Goal: Task Accomplishment & Management: Manage account settings

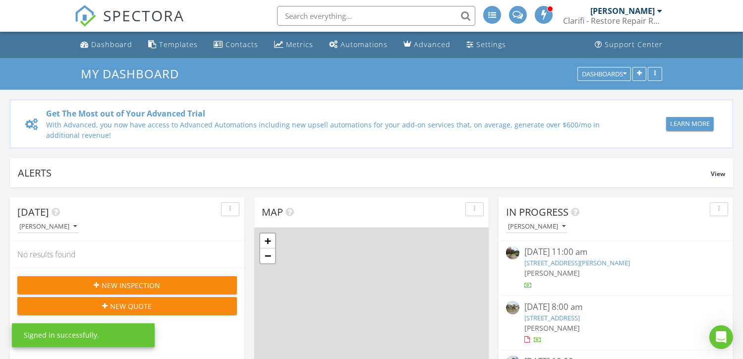
scroll to position [918, 759]
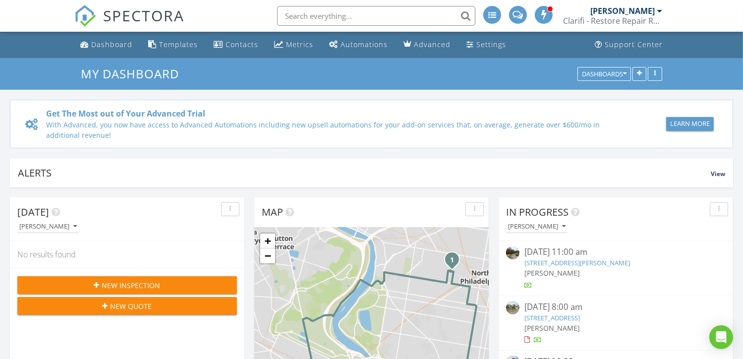
click at [575, 244] on div "[DATE] 11:00 am [STREET_ADDRESS][PERSON_NAME] [GEOGRAPHIC_DATA][PERSON_NAME]" at bounding box center [616, 268] width 235 height 55
click at [560, 249] on div "08/19/25 11:00 am" at bounding box center [616, 252] width 183 height 12
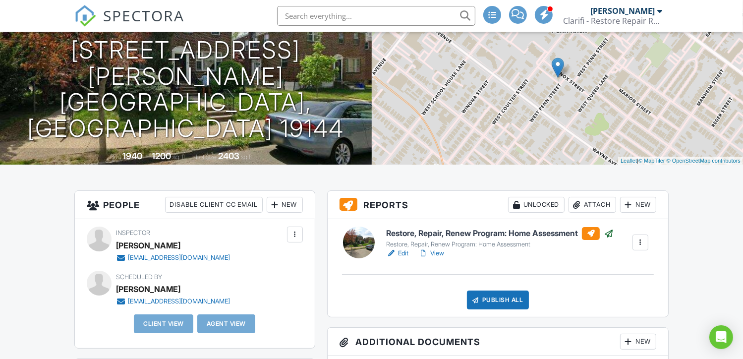
scroll to position [107, 0]
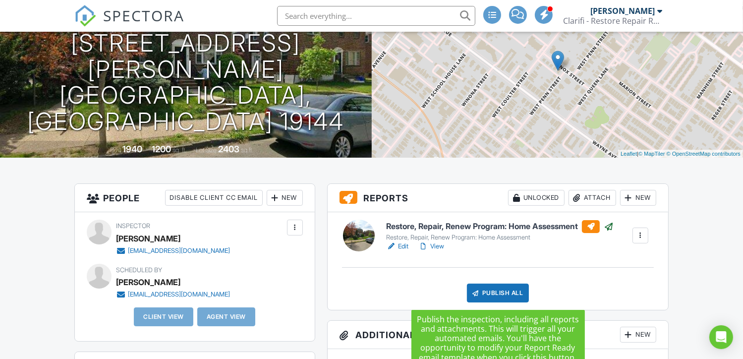
click at [486, 290] on div "Publish All" at bounding box center [498, 293] width 62 height 19
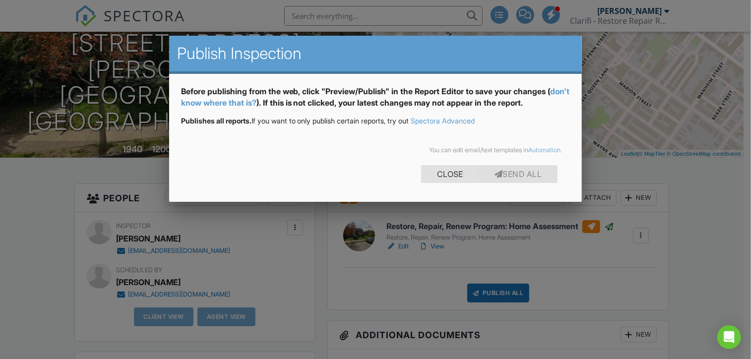
click at [451, 178] on div "Close" at bounding box center [450, 174] width 58 height 18
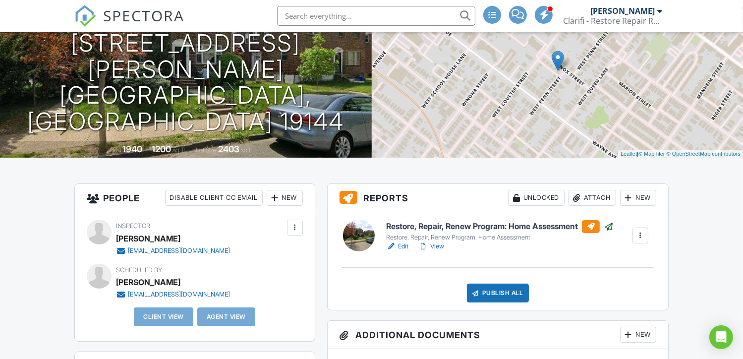
click at [430, 245] on link "View" at bounding box center [431, 246] width 26 height 10
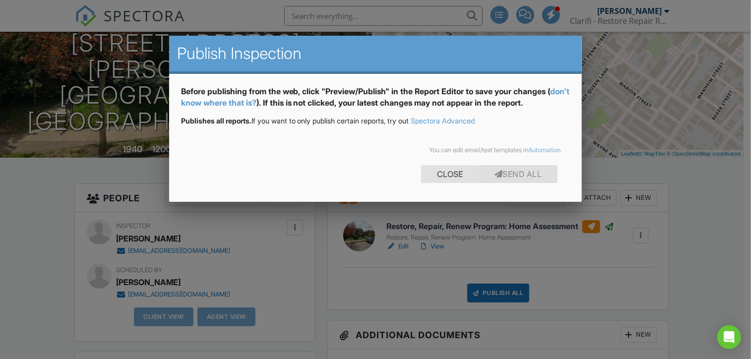
click at [450, 176] on div "Close" at bounding box center [450, 174] width 58 height 18
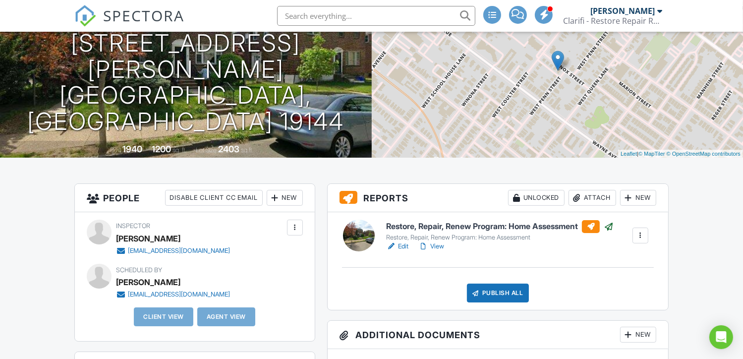
click at [401, 244] on link "Edit" at bounding box center [397, 246] width 22 height 10
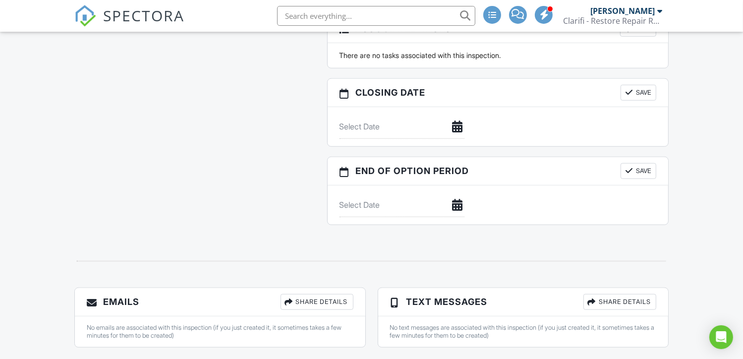
scroll to position [487, 0]
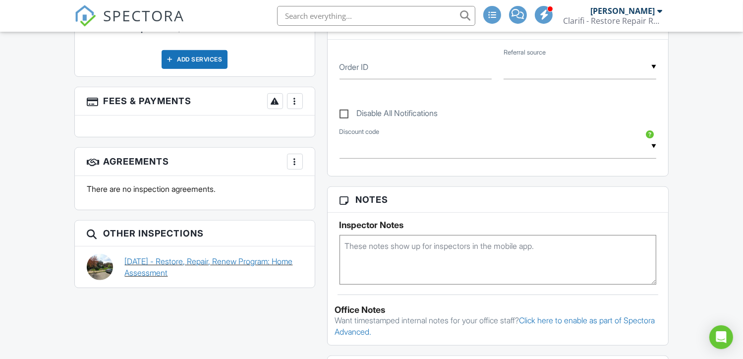
click at [287, 264] on link "[DATE] - Restore, Repair, Renew Program: Home Assessment" at bounding box center [214, 267] width 178 height 22
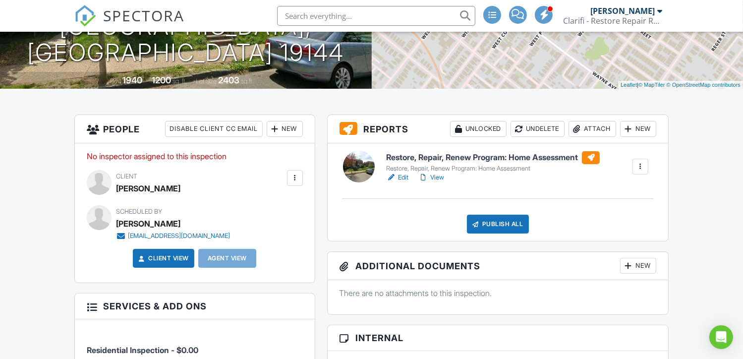
scroll to position [95, 0]
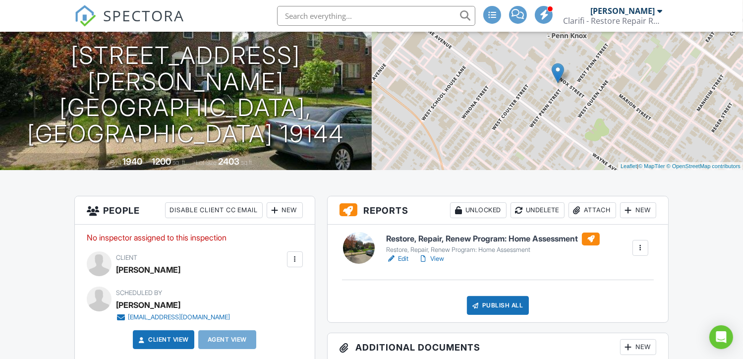
click at [399, 259] on link "Edit" at bounding box center [397, 259] width 22 height 10
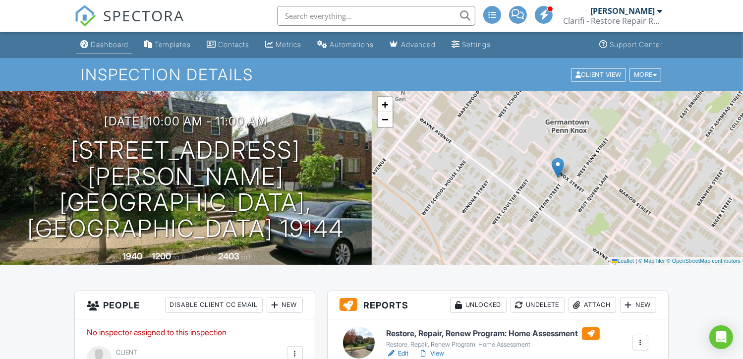
click at [102, 45] on div "Dashboard" at bounding box center [110, 44] width 38 height 8
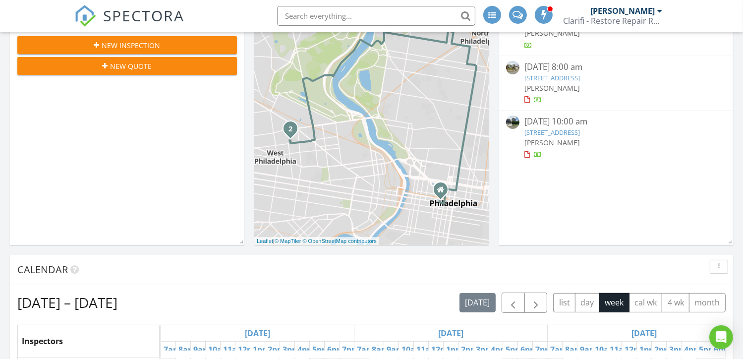
scroll to position [190, 0]
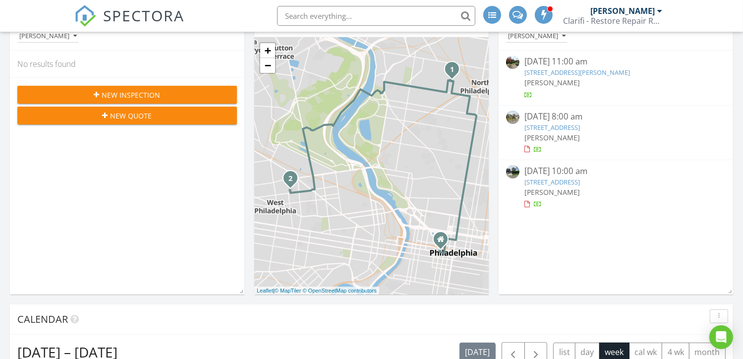
click at [578, 69] on link "5334 Knox St, Philadelphia, PA 19144" at bounding box center [578, 72] width 106 height 9
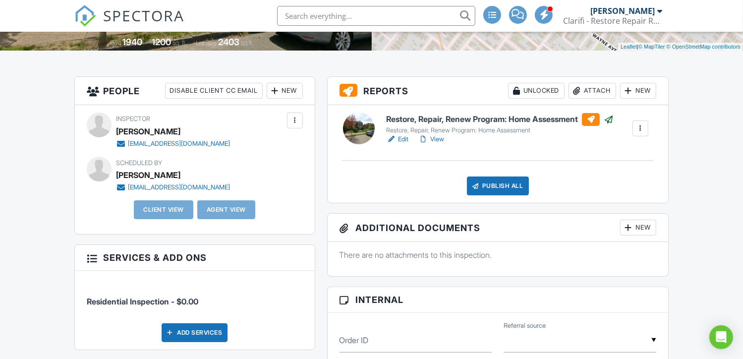
scroll to position [220, 0]
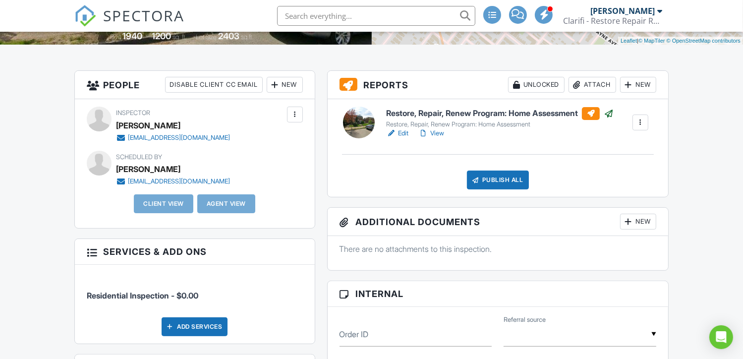
click at [299, 117] on div at bounding box center [295, 115] width 10 height 10
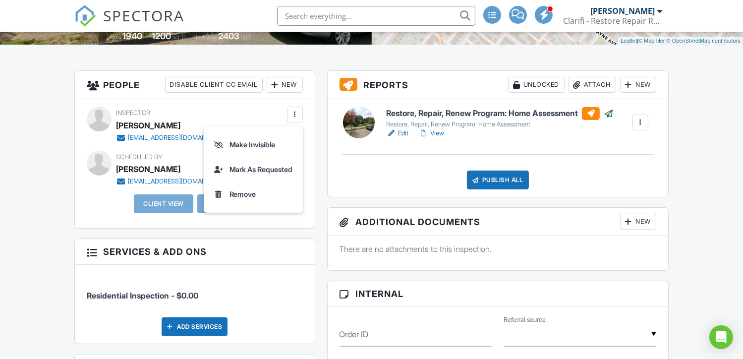
click at [299, 117] on div at bounding box center [295, 115] width 10 height 10
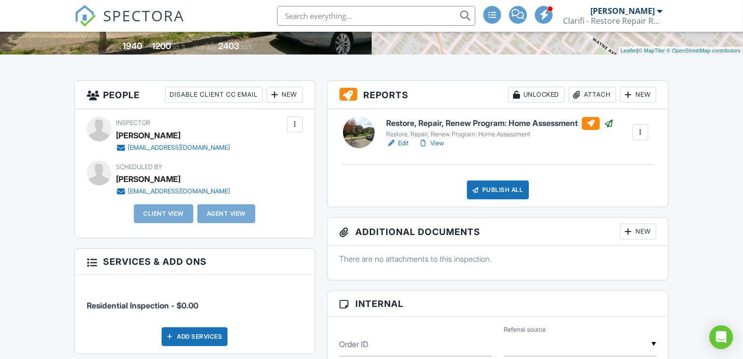
scroll to position [202, 0]
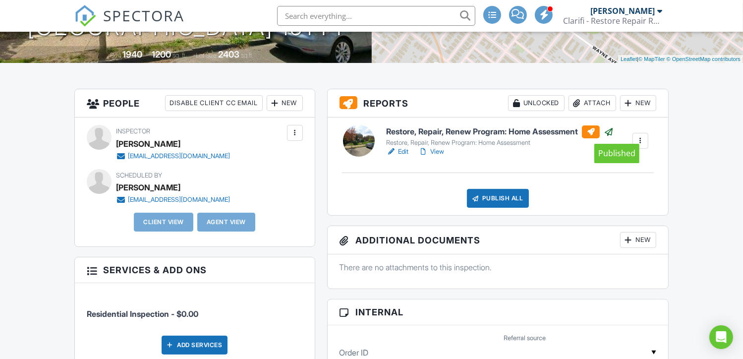
click at [614, 132] on div at bounding box center [609, 132] width 10 height 10
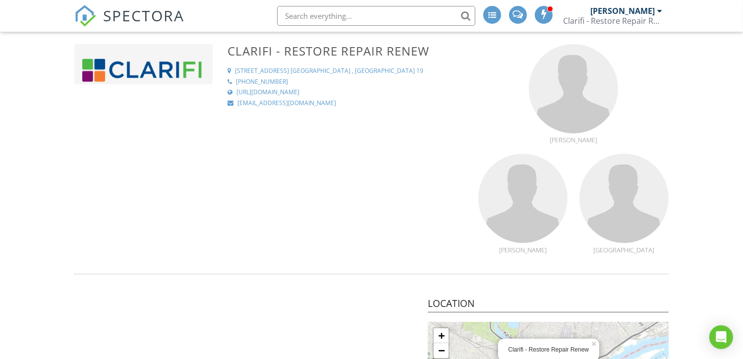
click at [150, 21] on span "SPECTORA" at bounding box center [143, 15] width 81 height 21
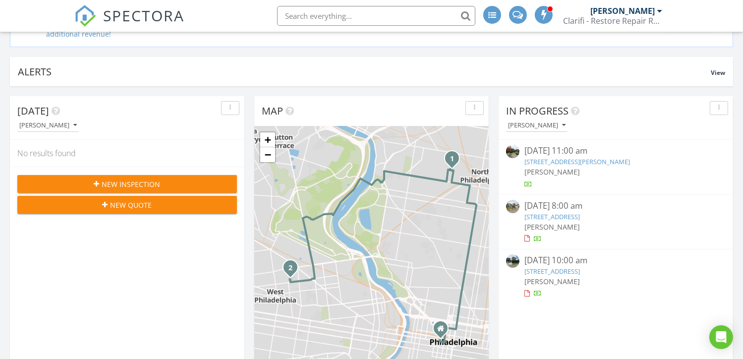
scroll to position [103, 0]
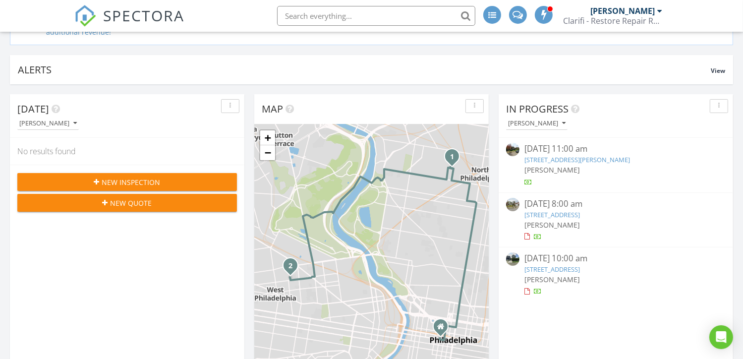
click at [528, 184] on div at bounding box center [529, 183] width 8 height 8
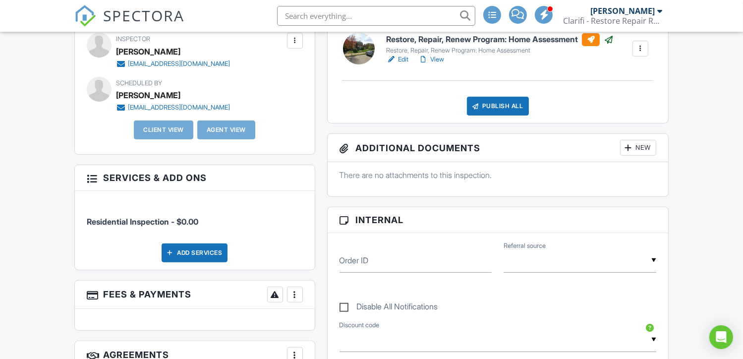
scroll to position [167, 0]
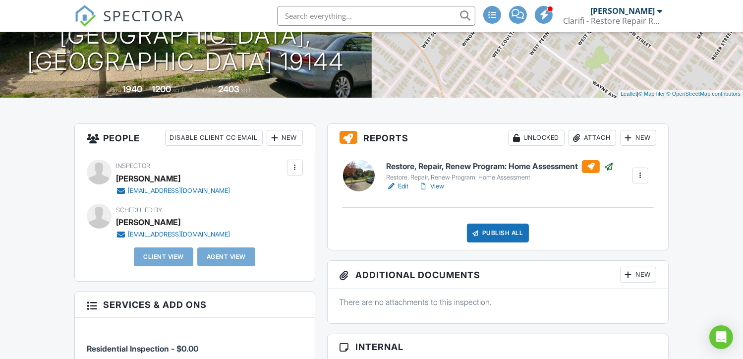
click at [637, 175] on div at bounding box center [641, 176] width 10 height 10
click at [502, 228] on div "Publish All" at bounding box center [498, 233] width 62 height 19
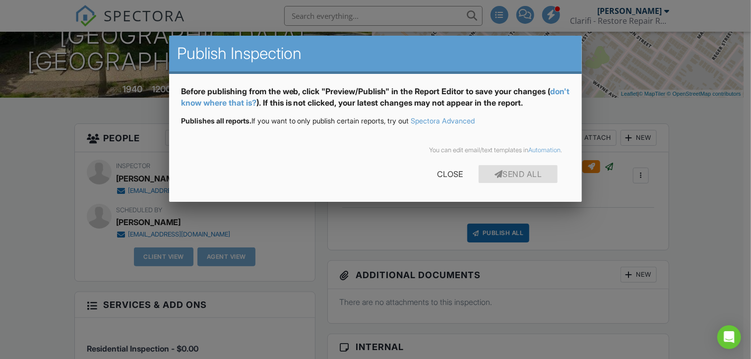
drag, startPoint x: 268, startPoint y: 100, endPoint x: 255, endPoint y: 105, distance: 13.4
click at [255, 105] on link "don't know where that is?" at bounding box center [375, 96] width 389 height 21
drag, startPoint x: 449, startPoint y: 173, endPoint x: 429, endPoint y: 174, distance: 19.9
click at [429, 174] on div "Close" at bounding box center [450, 174] width 58 height 18
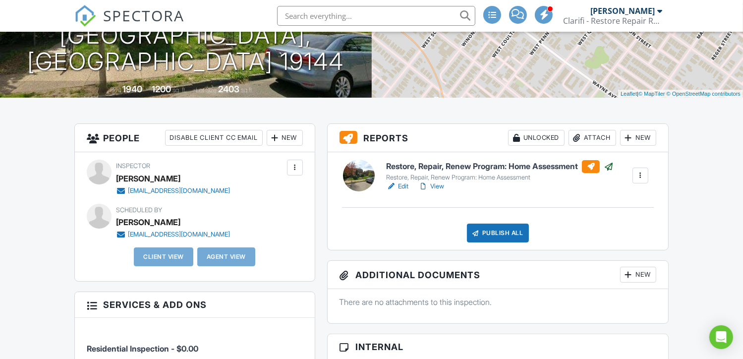
click at [411, 188] on div "Edit View" at bounding box center [500, 186] width 228 height 10
click at [399, 184] on link "Edit" at bounding box center [397, 186] width 22 height 10
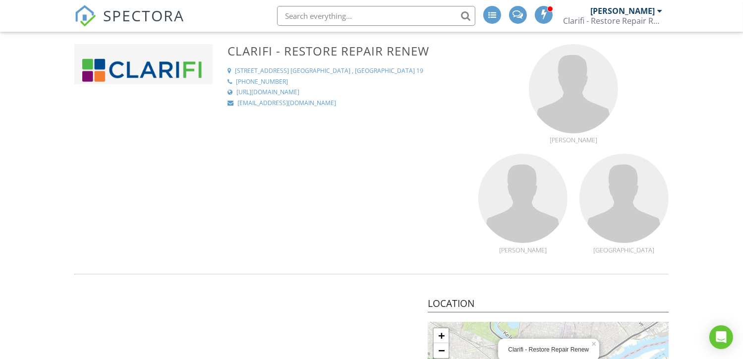
click at [101, 19] on link "SPECTORA" at bounding box center [129, 23] width 110 height 21
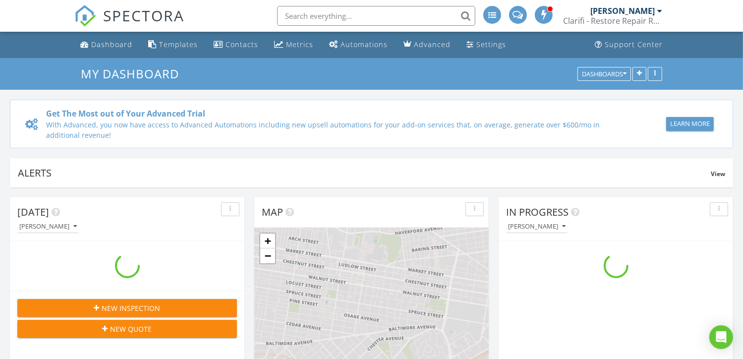
scroll to position [918, 759]
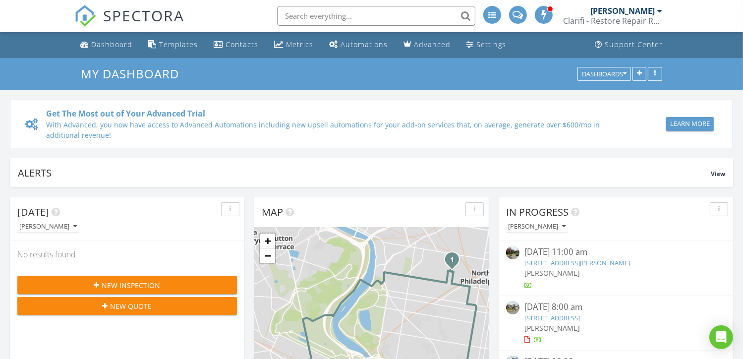
drag, startPoint x: 533, startPoint y: 281, endPoint x: 517, endPoint y: 273, distance: 17.5
drag, startPoint x: 517, startPoint y: 273, endPoint x: 694, endPoint y: 273, distance: 177.0
click at [694, 273] on div "[PERSON_NAME]" at bounding box center [616, 273] width 183 height 10
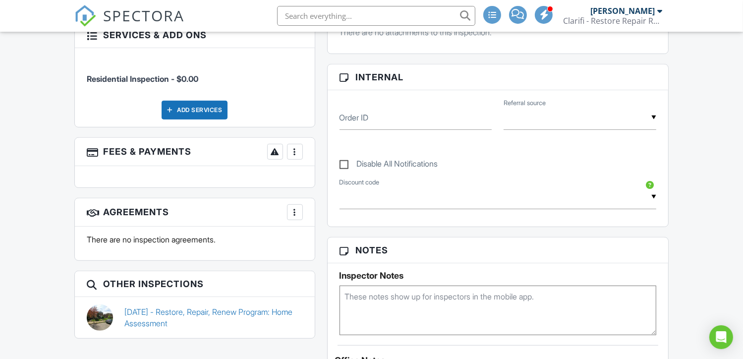
scroll to position [498, 0]
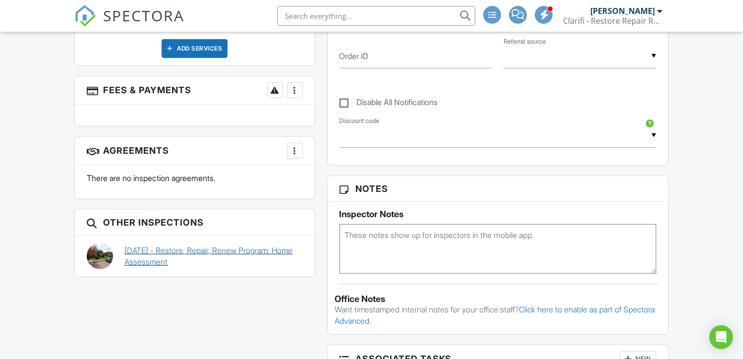
click at [248, 246] on link "08/19/2025 - Restore, Repair, Renew Program: Home Assessment" at bounding box center [214, 256] width 178 height 22
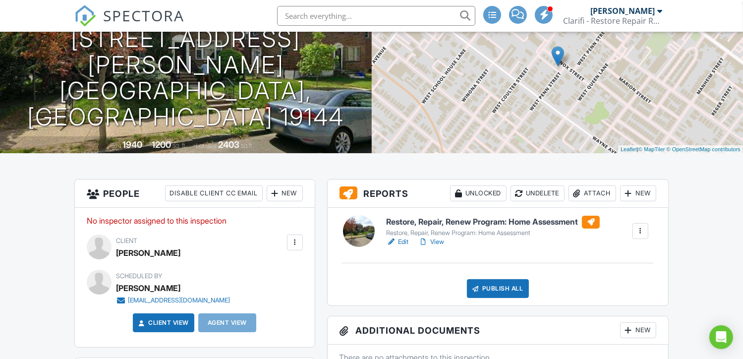
scroll to position [149, 0]
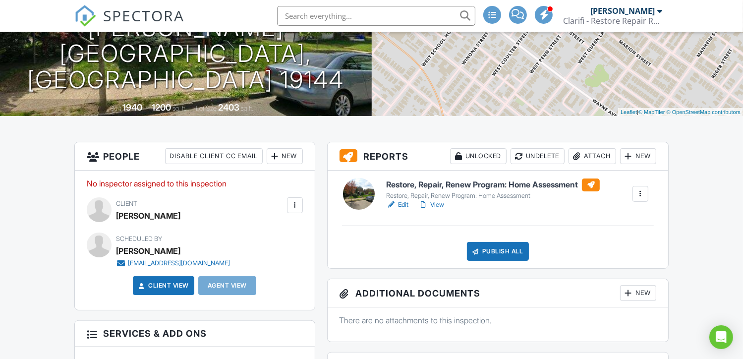
click at [293, 206] on div at bounding box center [295, 205] width 10 height 10
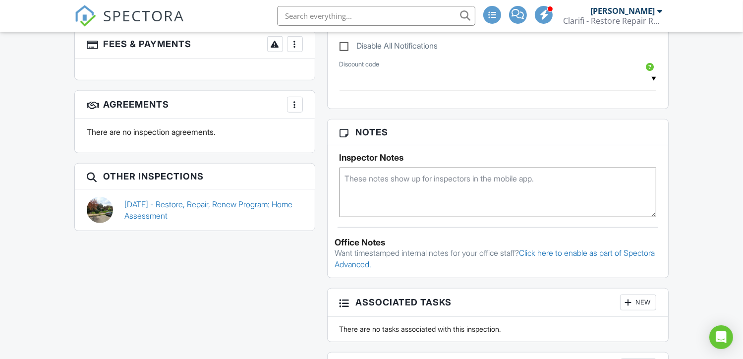
scroll to position [142, 0]
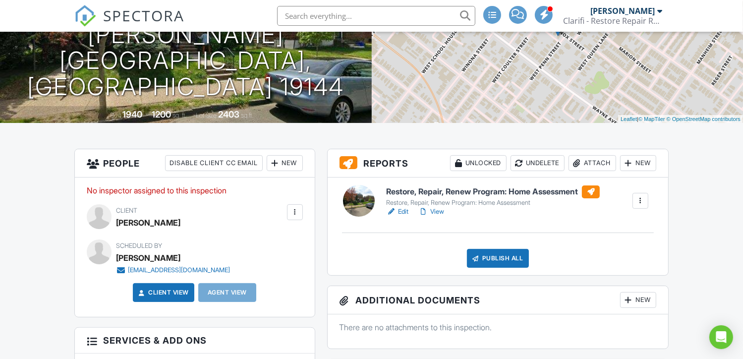
click at [436, 209] on link "View" at bounding box center [431, 212] width 26 height 10
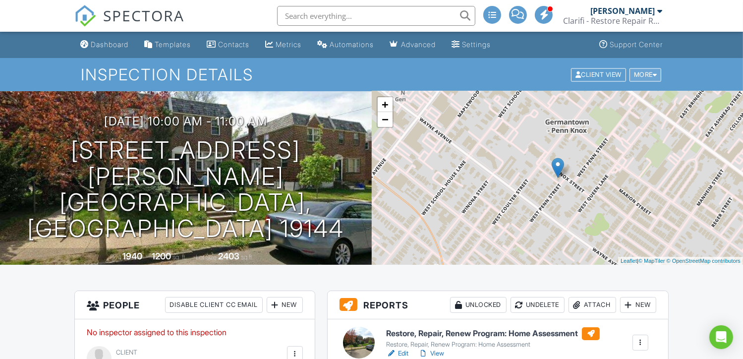
click at [653, 75] on div at bounding box center [655, 74] width 4 height 6
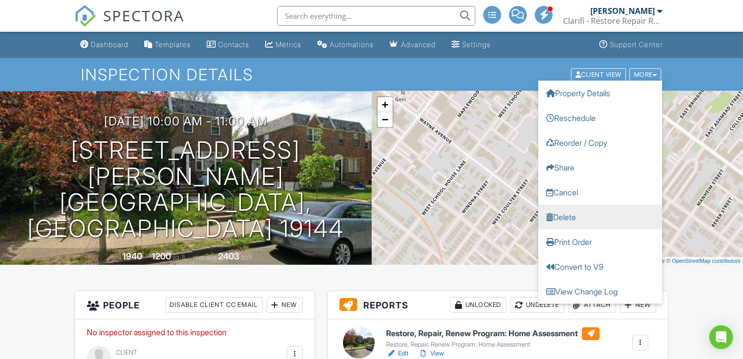
click at [566, 215] on link "Delete" at bounding box center [600, 216] width 124 height 25
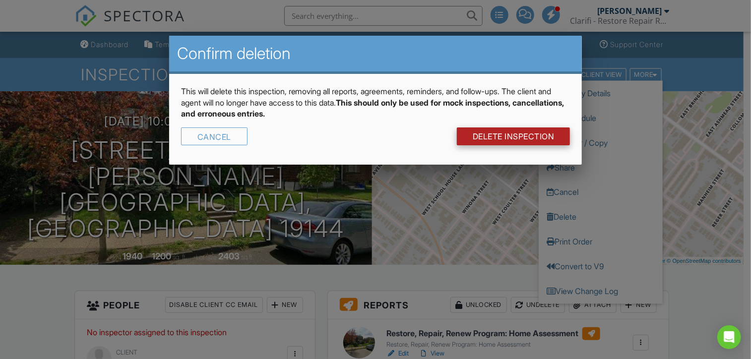
click at [497, 136] on link "DELETE Inspection" at bounding box center [514, 136] width 114 height 18
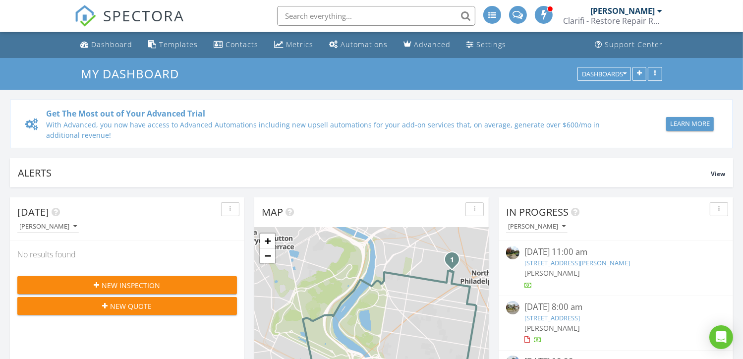
click at [600, 249] on div "[DATE] 11:00 am" at bounding box center [616, 252] width 183 height 12
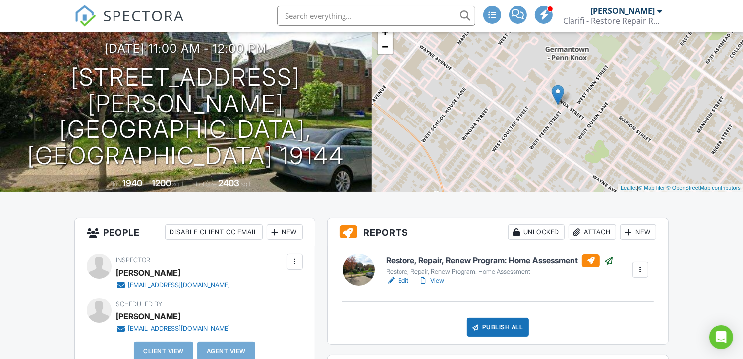
scroll to position [115, 0]
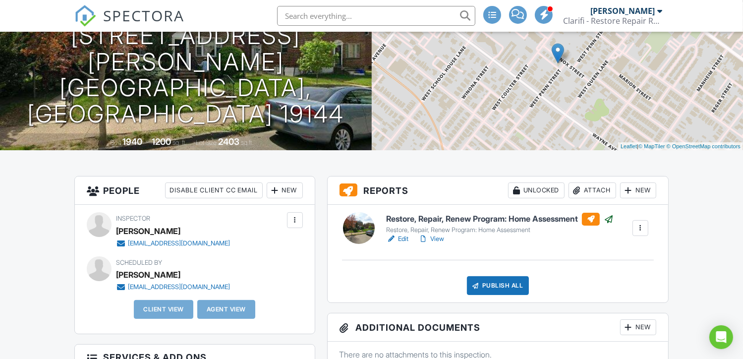
click at [490, 279] on div "Publish All" at bounding box center [498, 285] width 62 height 19
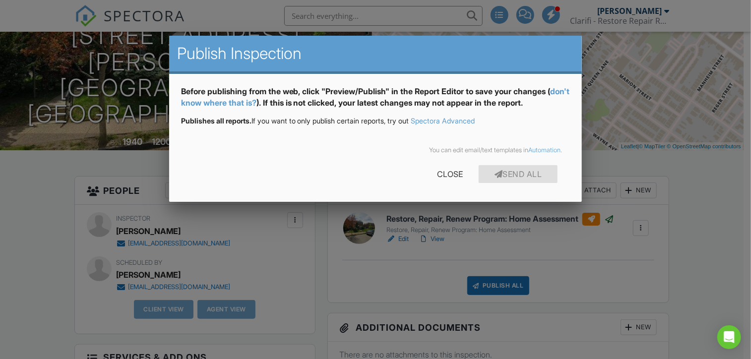
click at [458, 188] on div "Send All Close" at bounding box center [375, 176] width 389 height 28
click at [447, 174] on div "Close" at bounding box center [450, 174] width 58 height 18
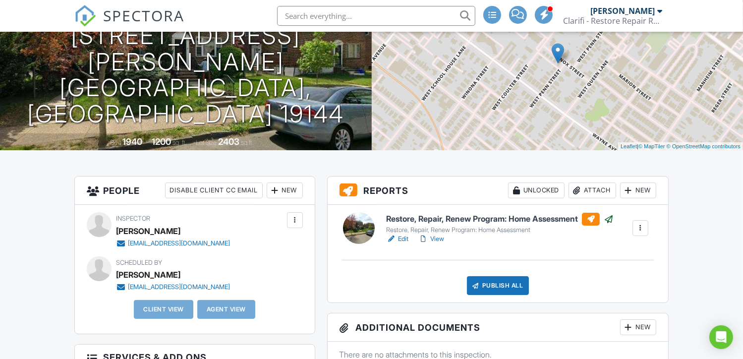
scroll to position [0, 0]
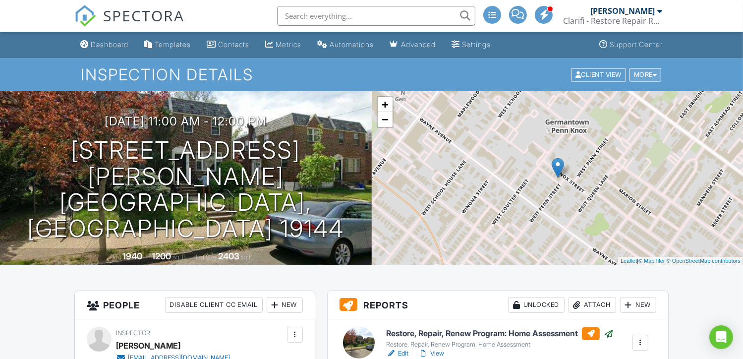
click at [648, 79] on div "More" at bounding box center [646, 74] width 32 height 13
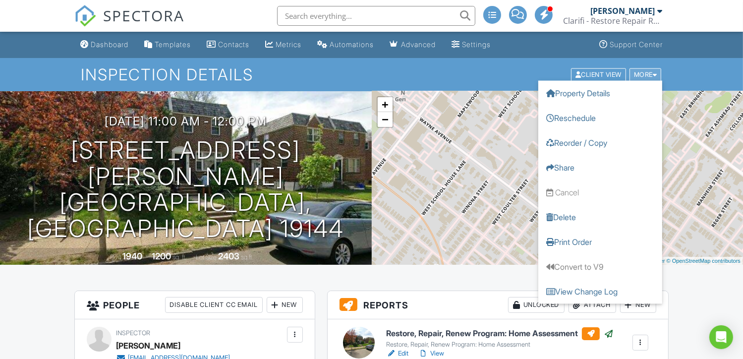
click at [648, 79] on div "More" at bounding box center [646, 74] width 32 height 13
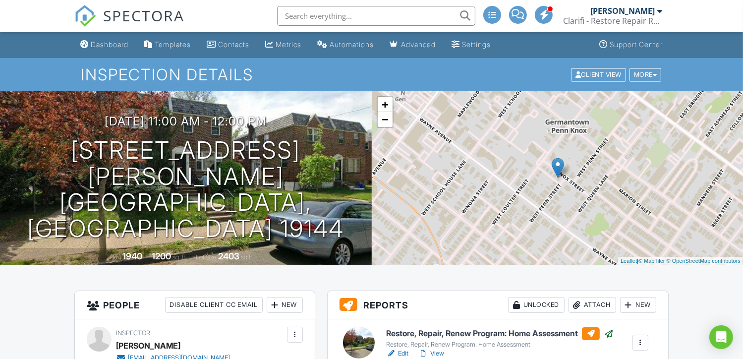
click at [402, 351] on link "Edit" at bounding box center [397, 354] width 22 height 10
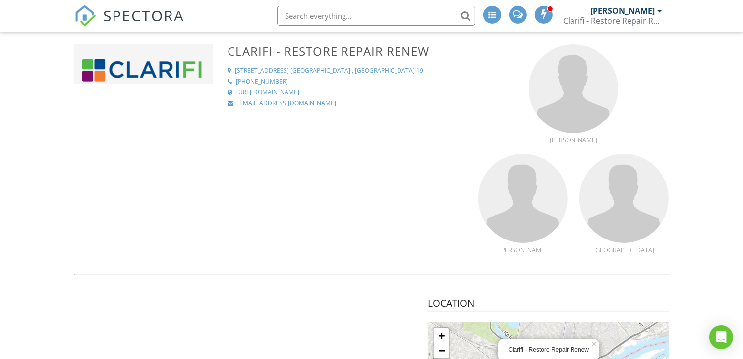
click at [89, 21] on img at bounding box center [85, 16] width 22 height 22
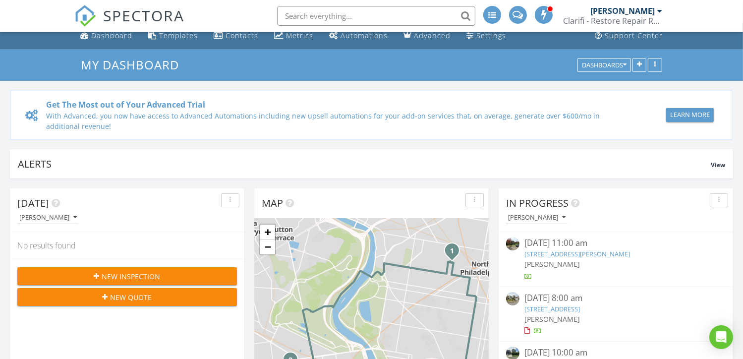
scroll to position [113, 0]
